Goal: Task Accomplishment & Management: Manage account settings

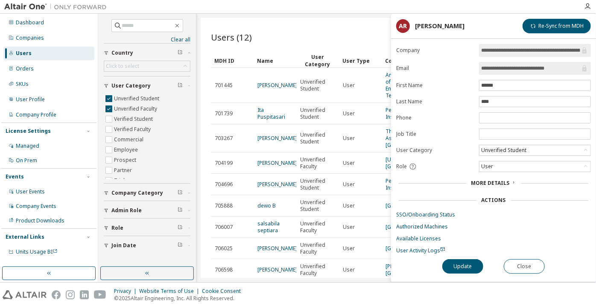
scroll to position [194, 0]
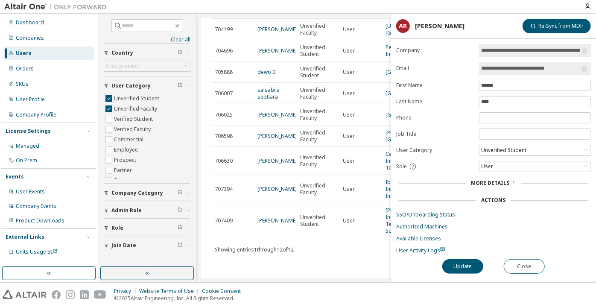
click at [501, 70] on input "**********" at bounding box center [530, 68] width 99 height 9
click at [513, 271] on button "Close" at bounding box center [524, 266] width 41 height 15
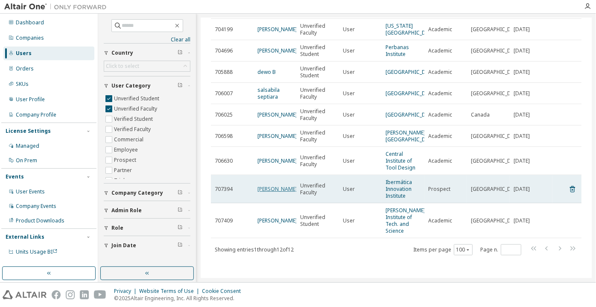
click at [274, 185] on link "[PERSON_NAME]" at bounding box center [277, 188] width 40 height 7
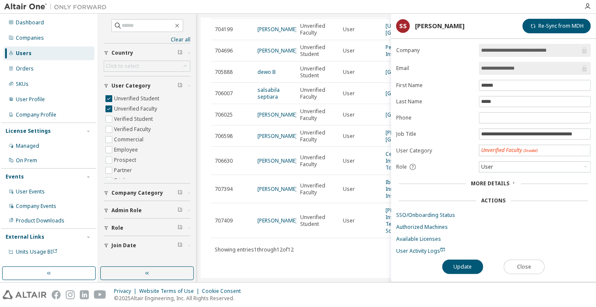
click at [513, 262] on button "Close" at bounding box center [524, 267] width 41 height 15
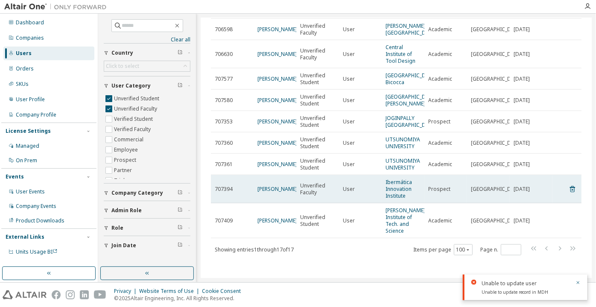
scroll to position [322, 0]
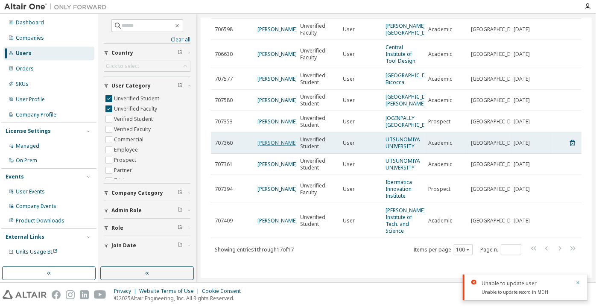
click at [263, 139] on link "sota fujiwara" at bounding box center [277, 142] width 40 height 7
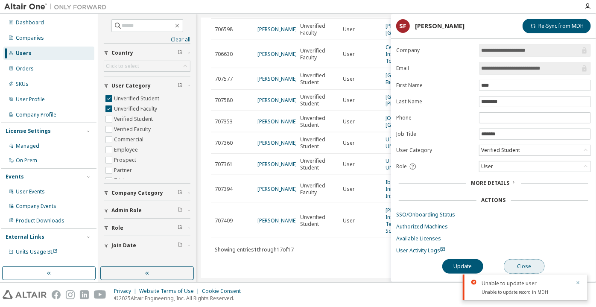
click at [525, 264] on button "Close" at bounding box center [524, 266] width 41 height 15
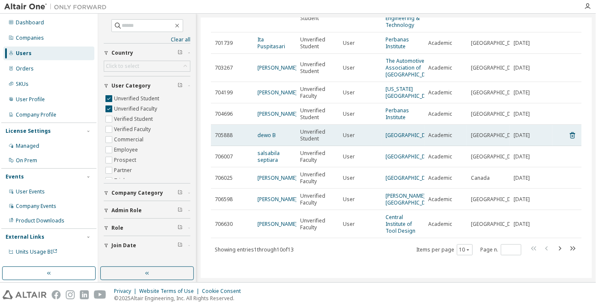
scroll to position [117, 0]
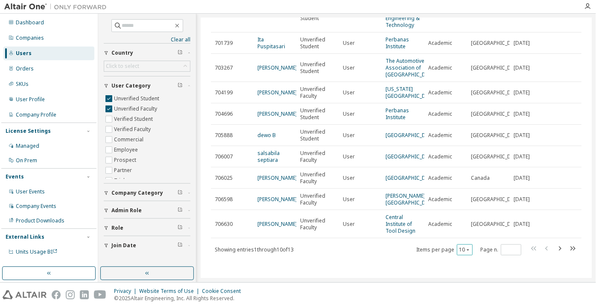
click at [465, 249] on icon "button" at bounding box center [467, 249] width 5 height 5
click at [457, 237] on div "100" at bounding box center [461, 239] width 68 height 10
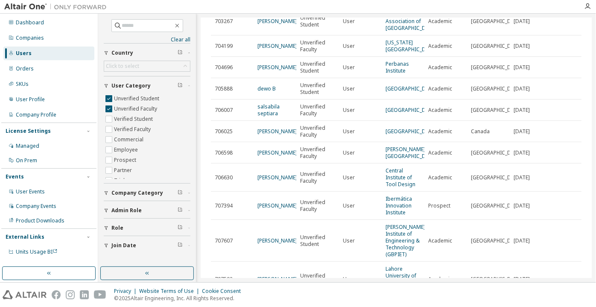
scroll to position [229, 0]
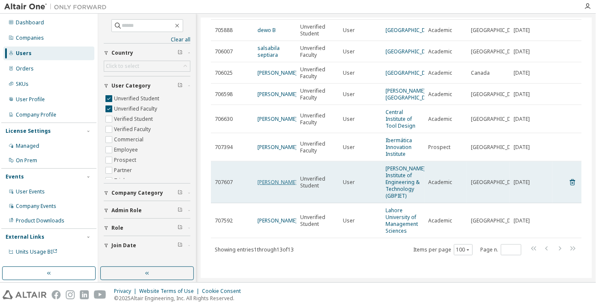
click at [266, 179] on link "[PERSON_NAME]" at bounding box center [277, 181] width 40 height 7
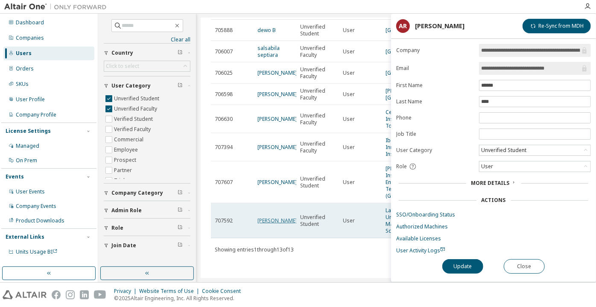
click at [275, 217] on link "[PERSON_NAME]" at bounding box center [277, 220] width 40 height 7
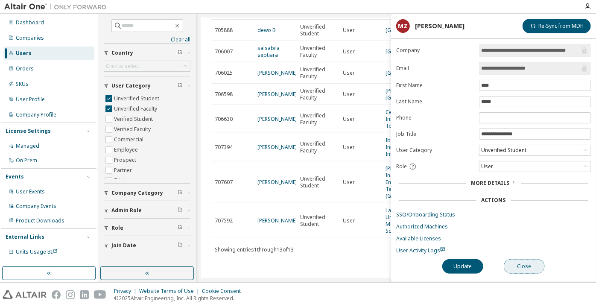
click at [509, 260] on button "Close" at bounding box center [524, 266] width 41 height 15
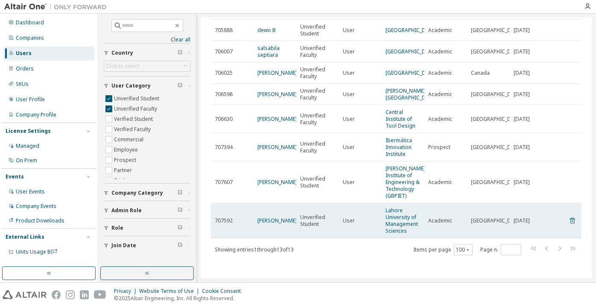
click at [572, 220] on icon at bounding box center [573, 221] width 8 height 10
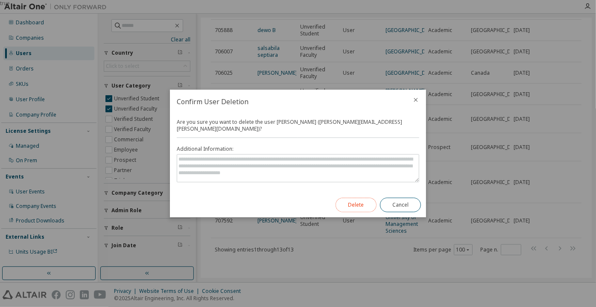
click at [348, 206] on button "Delete" at bounding box center [356, 205] width 41 height 15
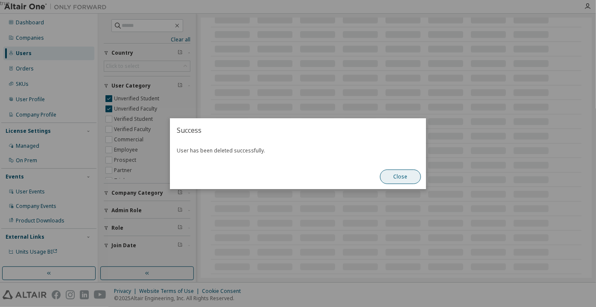
click at [387, 177] on button "Close" at bounding box center [400, 177] width 41 height 15
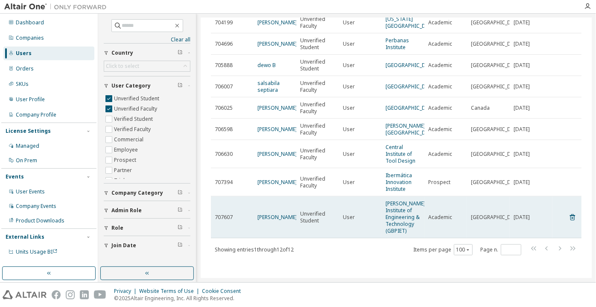
scroll to position [194, 0]
click at [280, 215] on link "[PERSON_NAME]" at bounding box center [277, 216] width 40 height 7
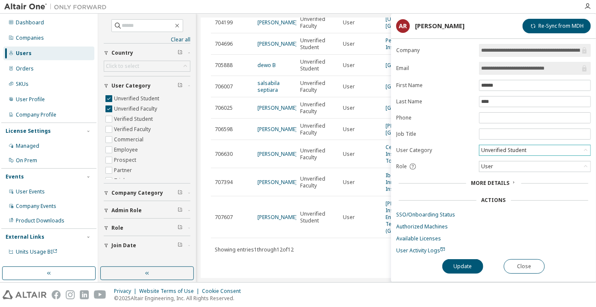
click at [484, 152] on div "Unverified Student" at bounding box center [504, 150] width 48 height 9
click at [492, 167] on li "Verified Student" at bounding box center [534, 170] width 109 height 11
click at [461, 260] on button "Update" at bounding box center [462, 266] width 41 height 15
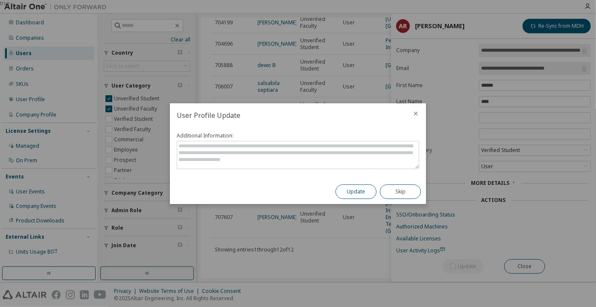
click at [358, 190] on button "Update" at bounding box center [356, 191] width 41 height 15
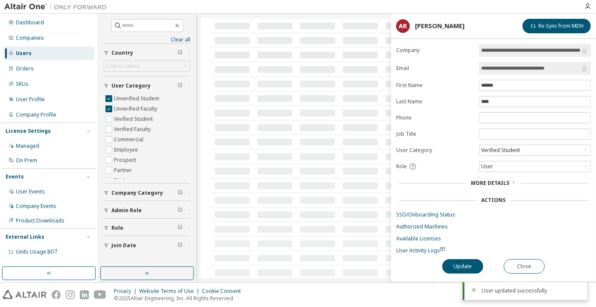
scroll to position [663, 0]
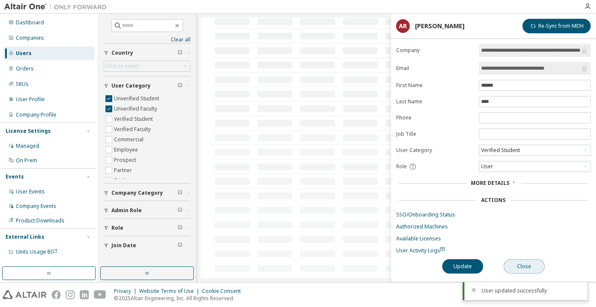
click at [521, 262] on button "Close" at bounding box center [524, 266] width 41 height 15
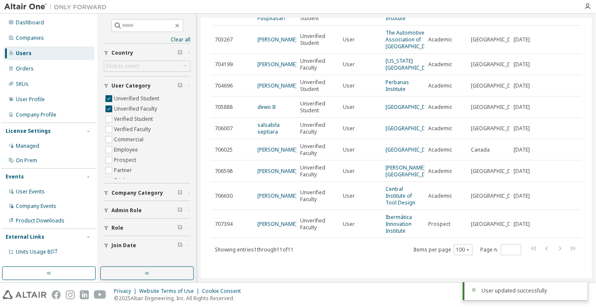
scroll to position [146, 0]
